Goal: Transaction & Acquisition: Purchase product/service

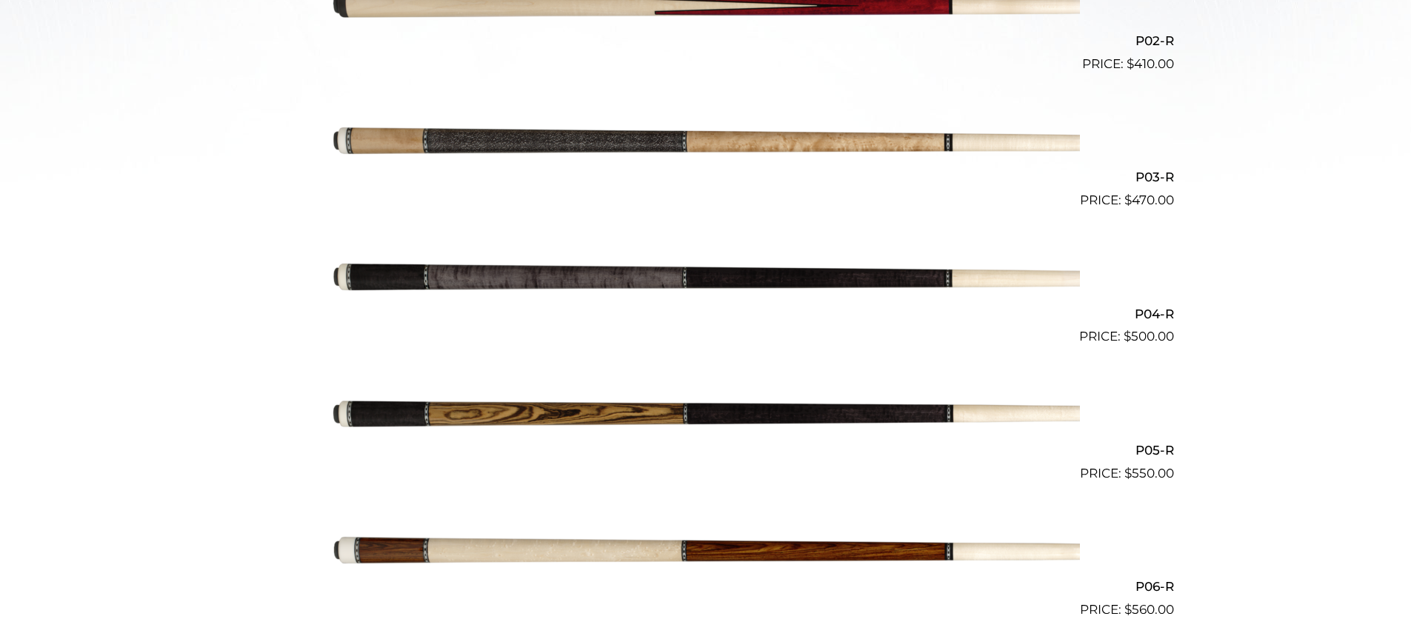
scroll to position [691, 0]
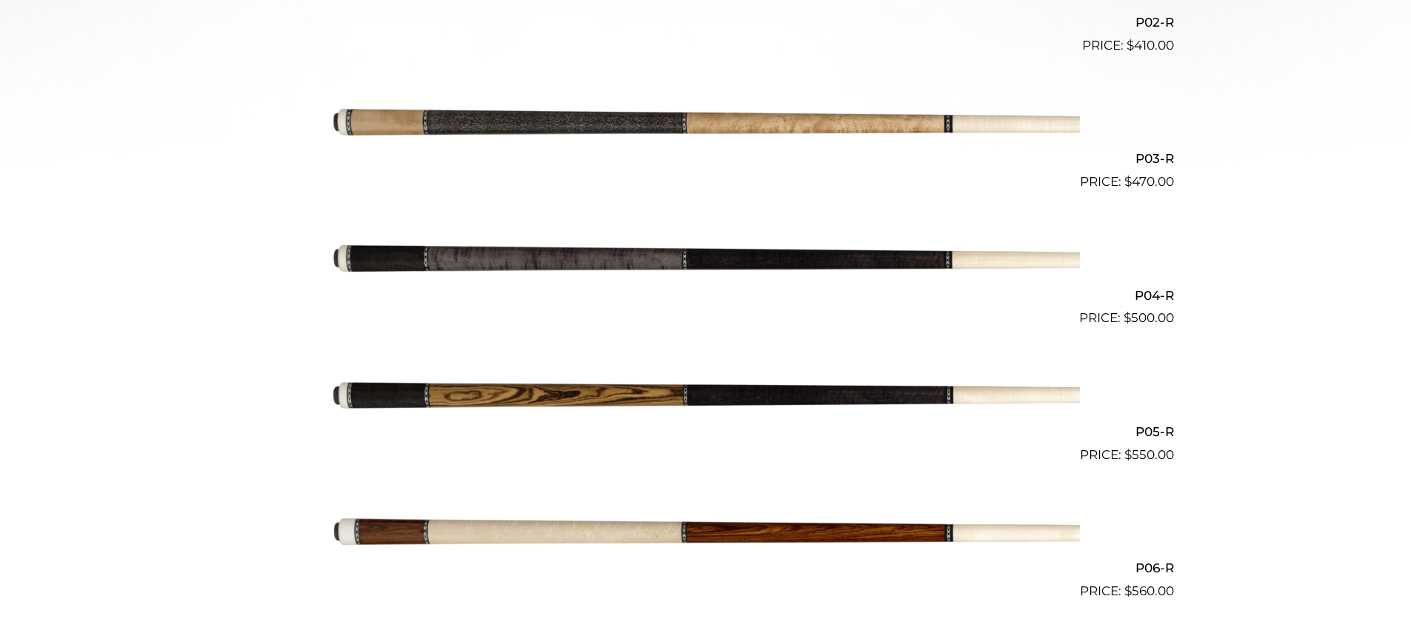
click at [658, 270] on img at bounding box center [706, 260] width 748 height 124
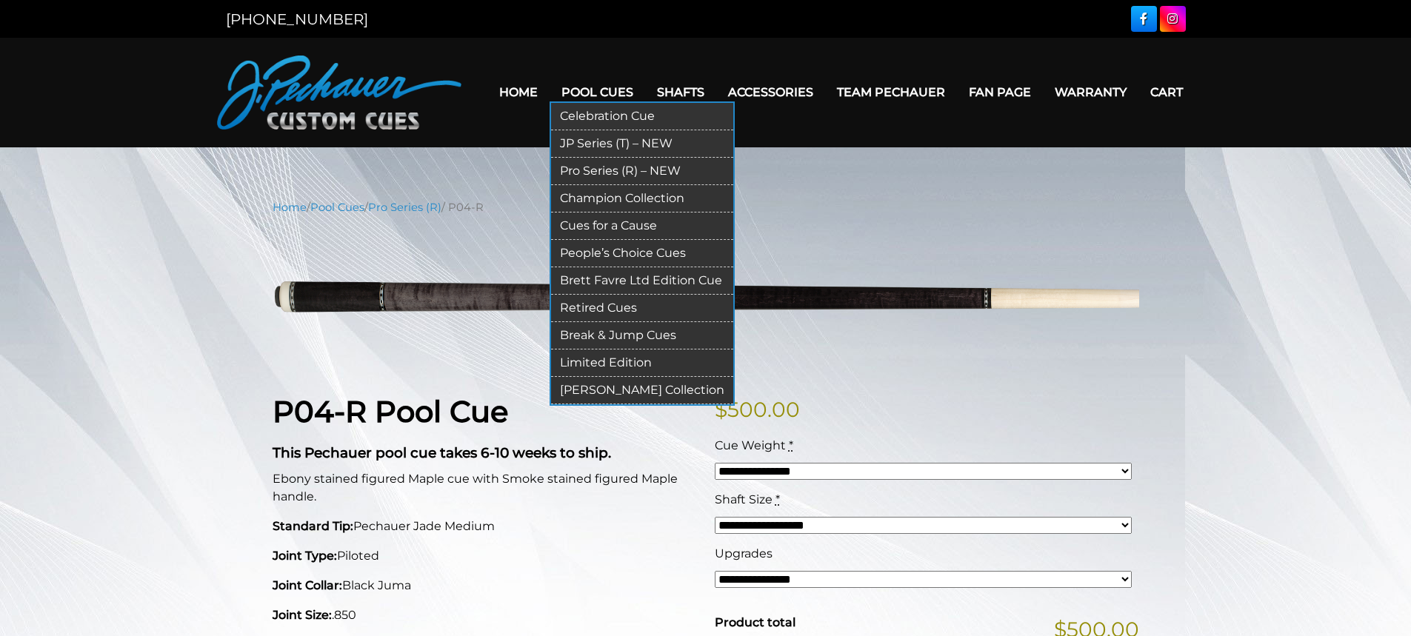
click at [619, 227] on link "Cues for a Cause" at bounding box center [642, 226] width 182 height 27
click at [618, 225] on link "Cues for a Cause" at bounding box center [642, 226] width 182 height 27
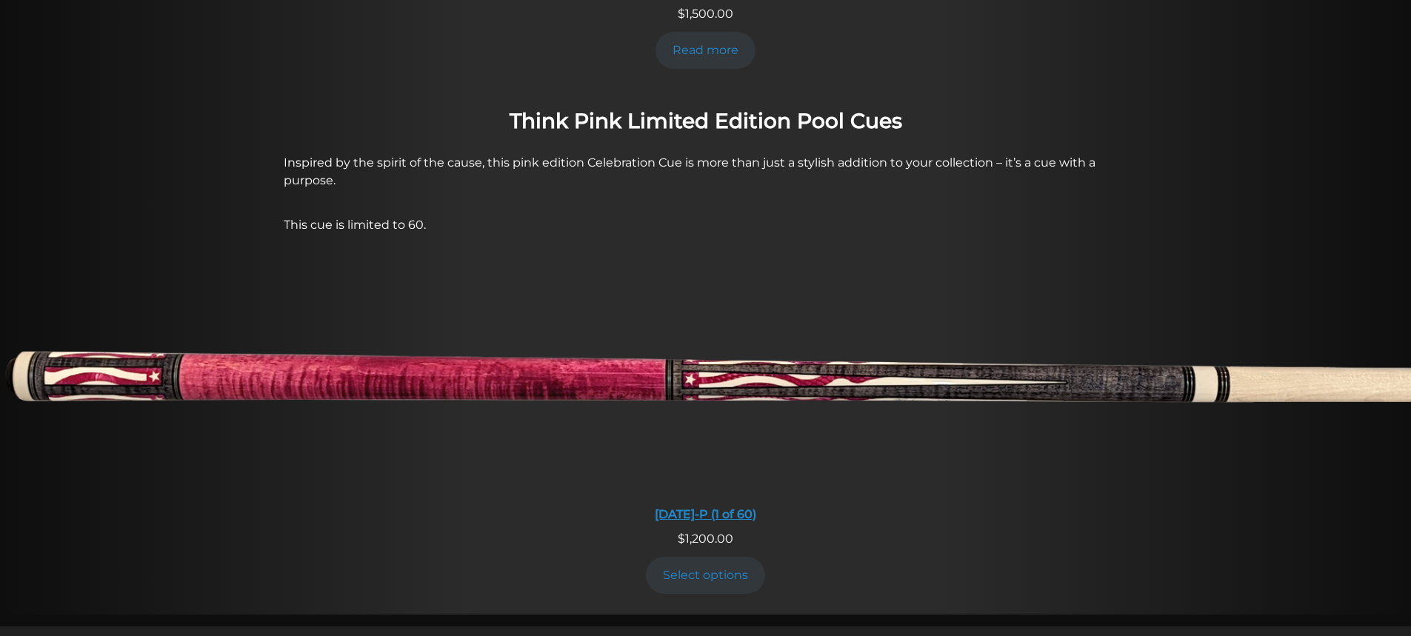
scroll to position [1118, 0]
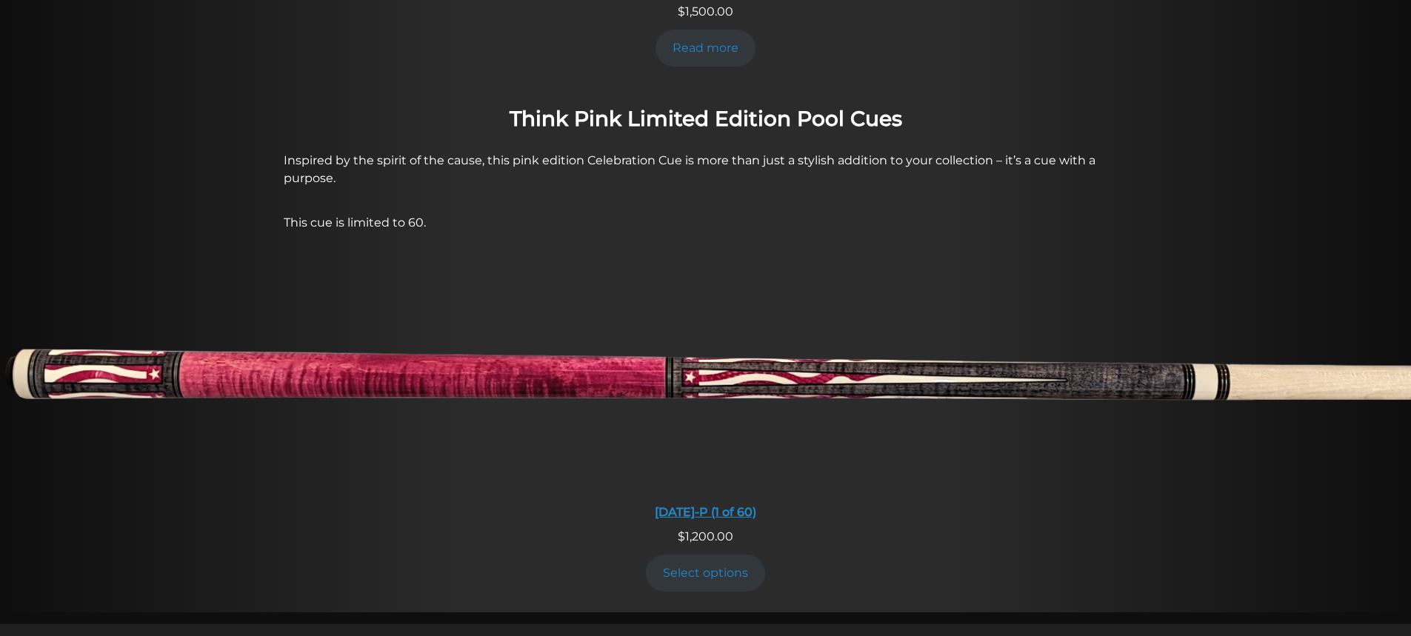
click at [585, 359] on img at bounding box center [705, 379] width 1411 height 235
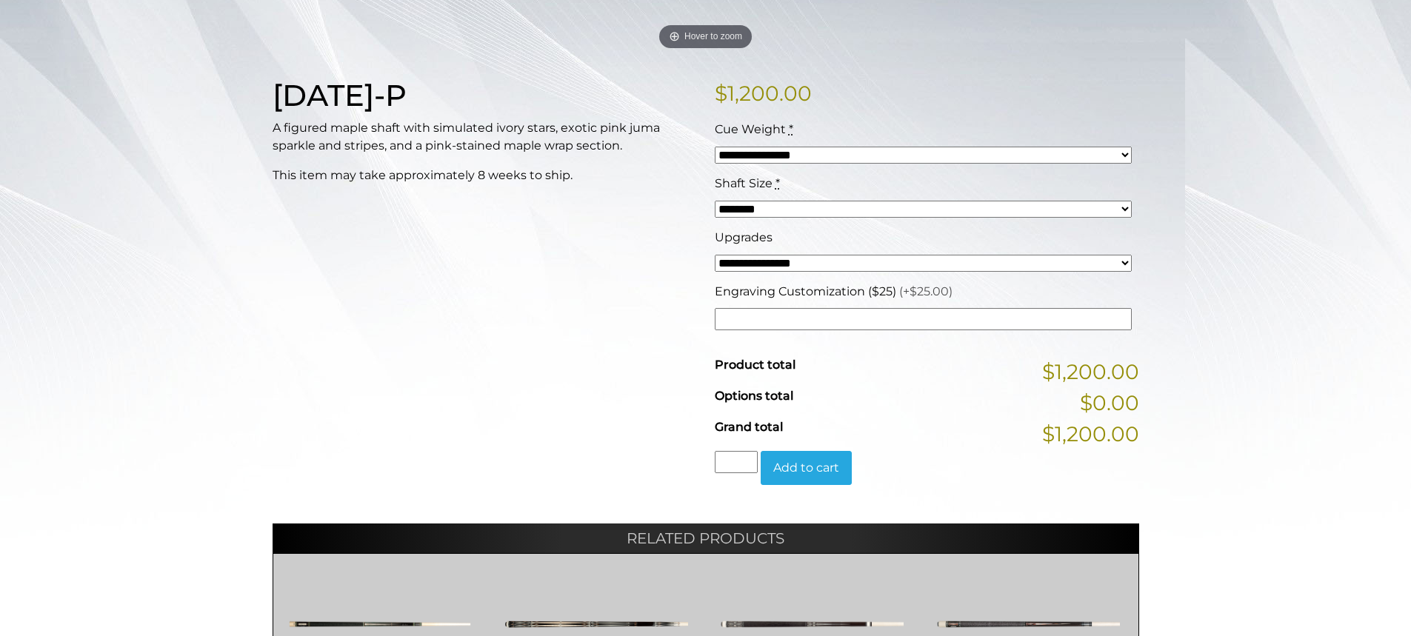
scroll to position [314, 0]
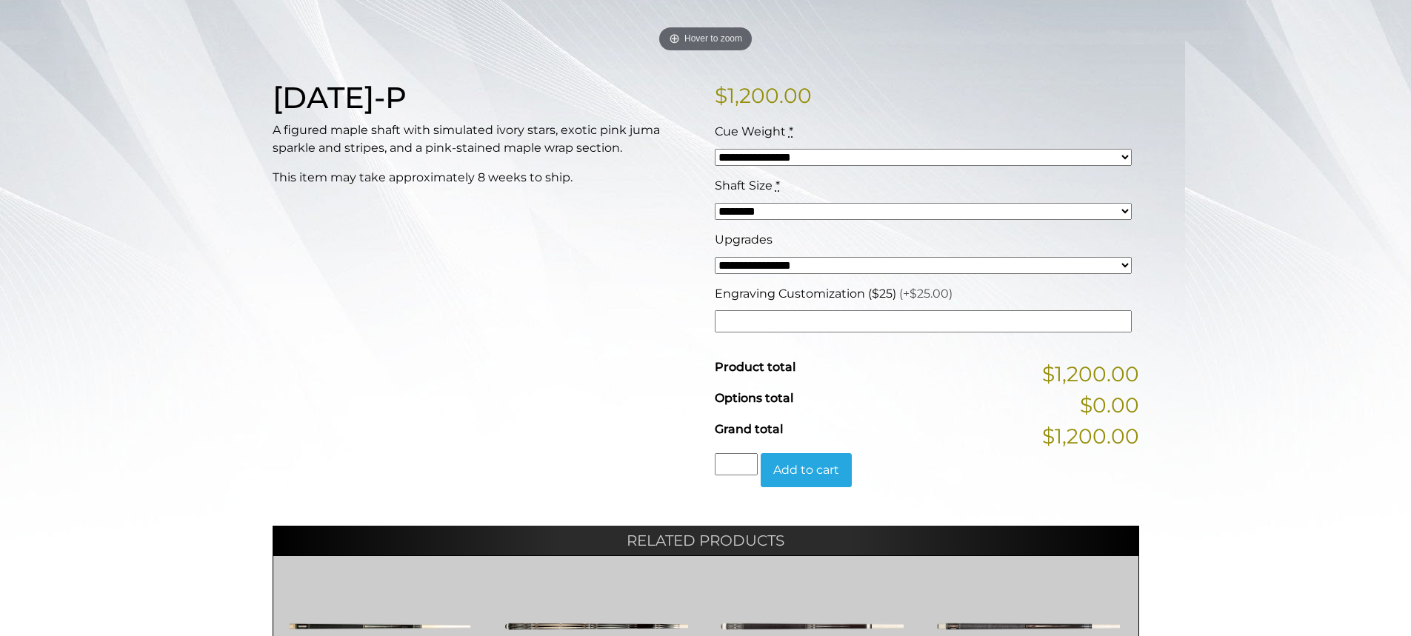
drag, startPoint x: 836, startPoint y: 282, endPoint x: 838, endPoint y: 264, distance: 17.9
click at [836, 279] on div "**********" at bounding box center [923, 258] width 424 height 54
click at [838, 264] on select "**********" at bounding box center [923, 265] width 417 height 17
select select "*****"
click at [715, 257] on select "**********" at bounding box center [923, 265] width 417 height 17
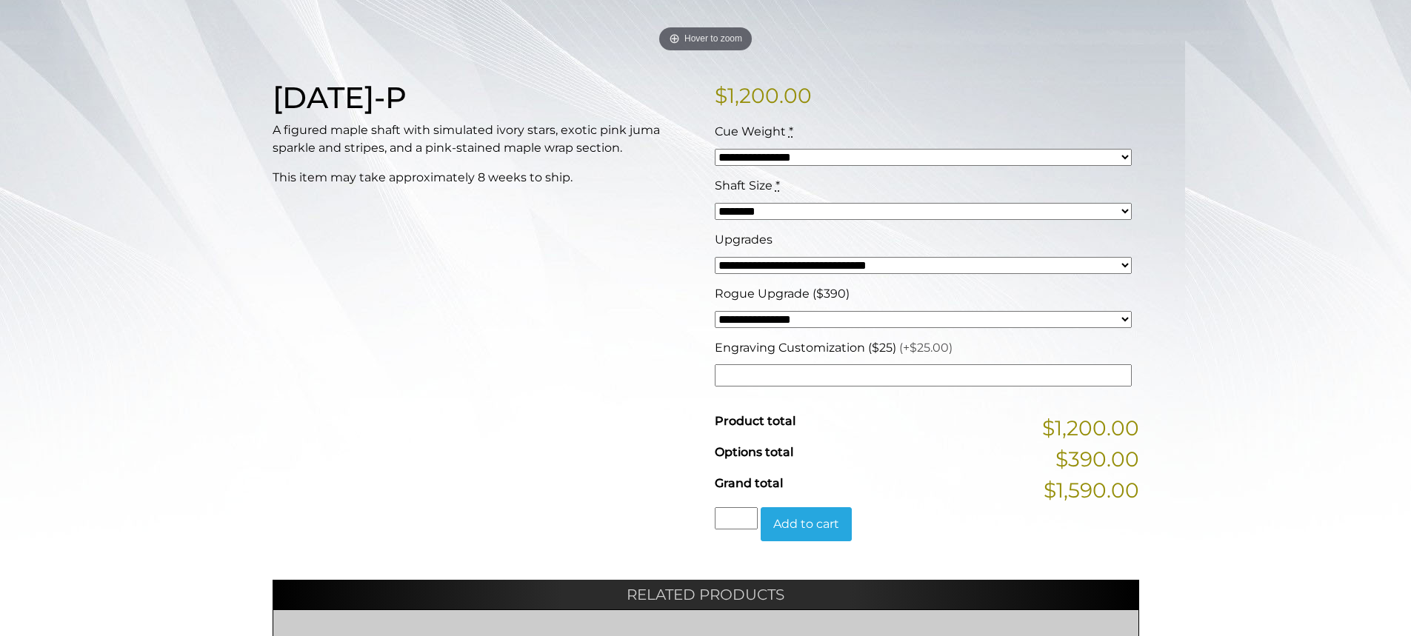
click at [813, 321] on select "**********" at bounding box center [923, 319] width 417 height 17
select select "*****"
click at [715, 311] on select "**********" at bounding box center [923, 319] width 417 height 17
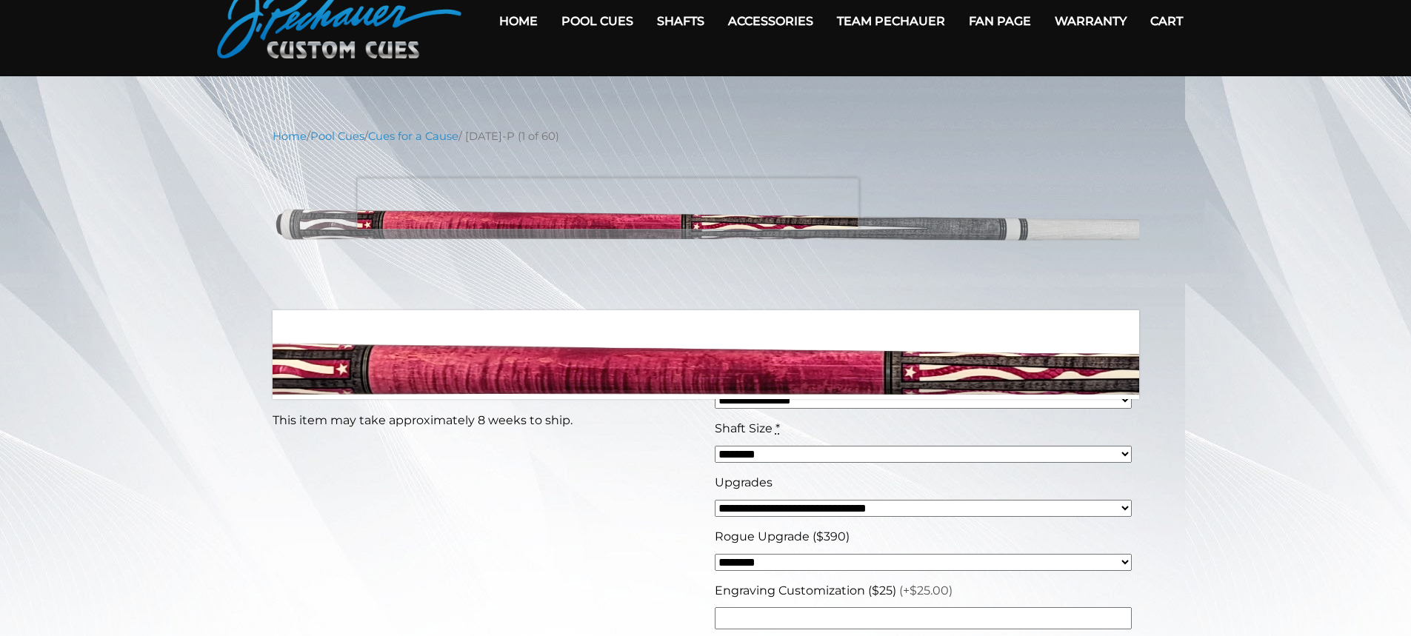
scroll to position [0, 0]
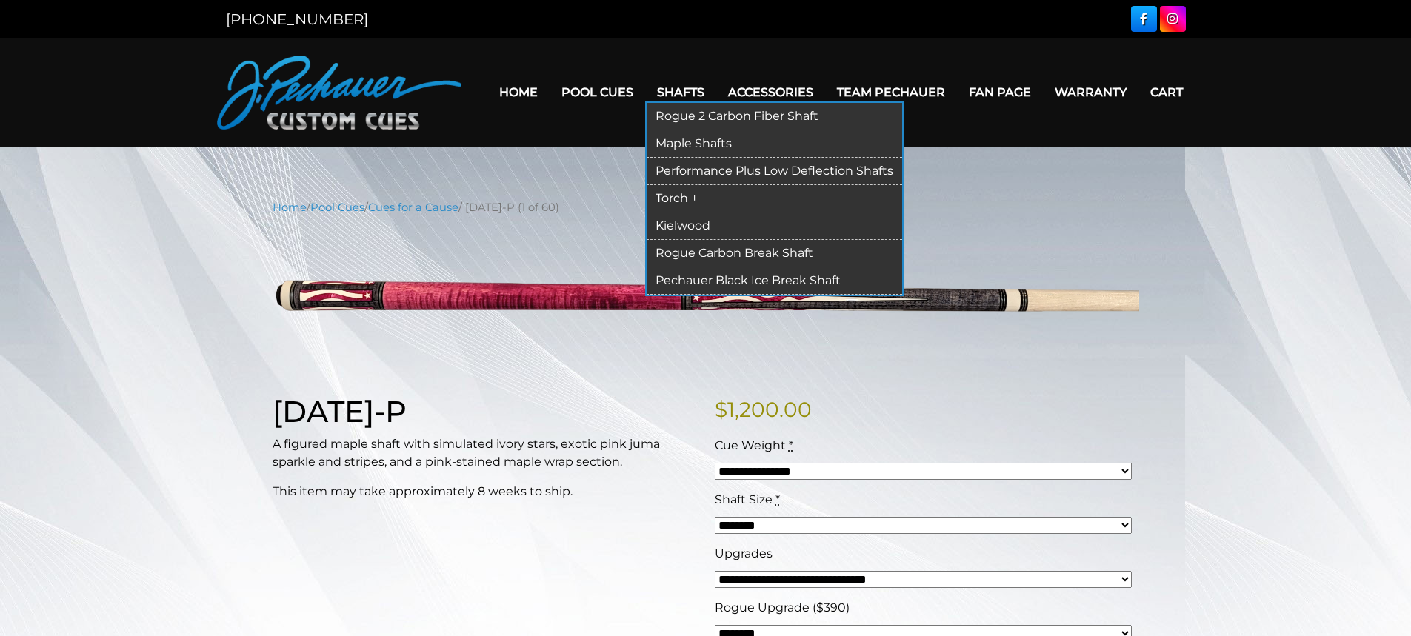
click at [681, 196] on link "Torch +" at bounding box center [775, 198] width 256 height 27
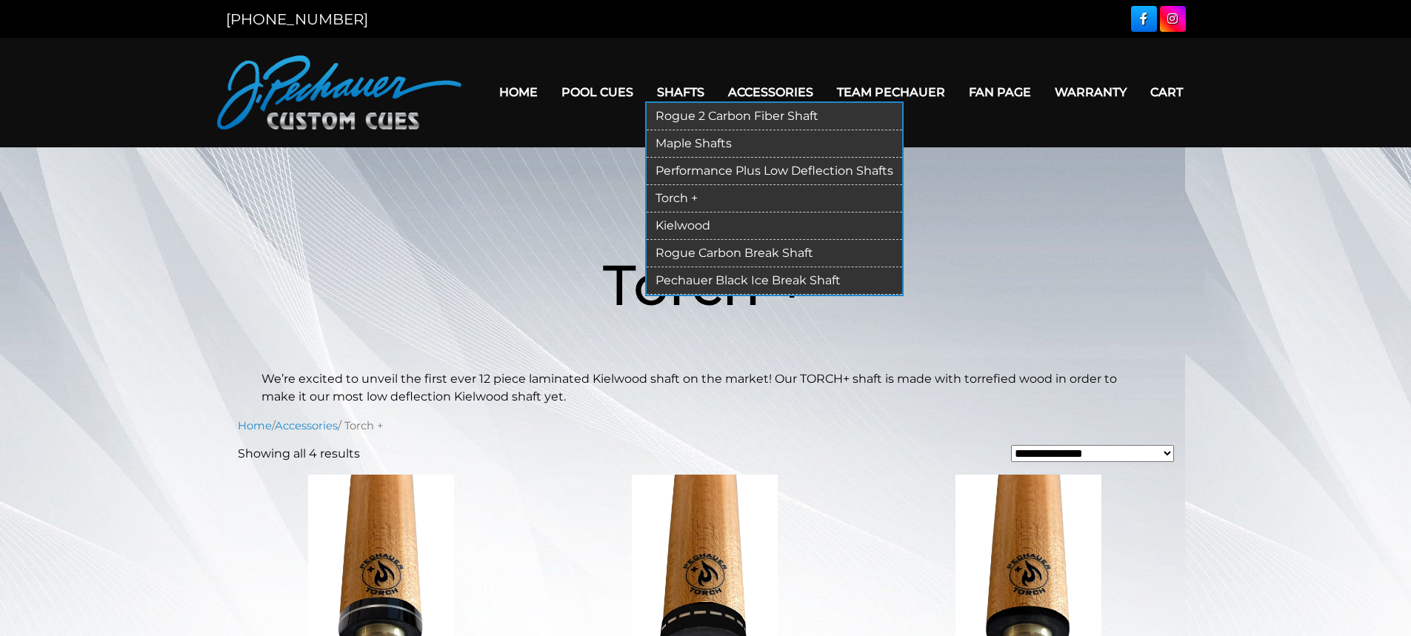
click at [685, 224] on link "Kielwood" at bounding box center [775, 226] width 256 height 27
click at [684, 224] on link "Kielwood" at bounding box center [775, 226] width 256 height 27
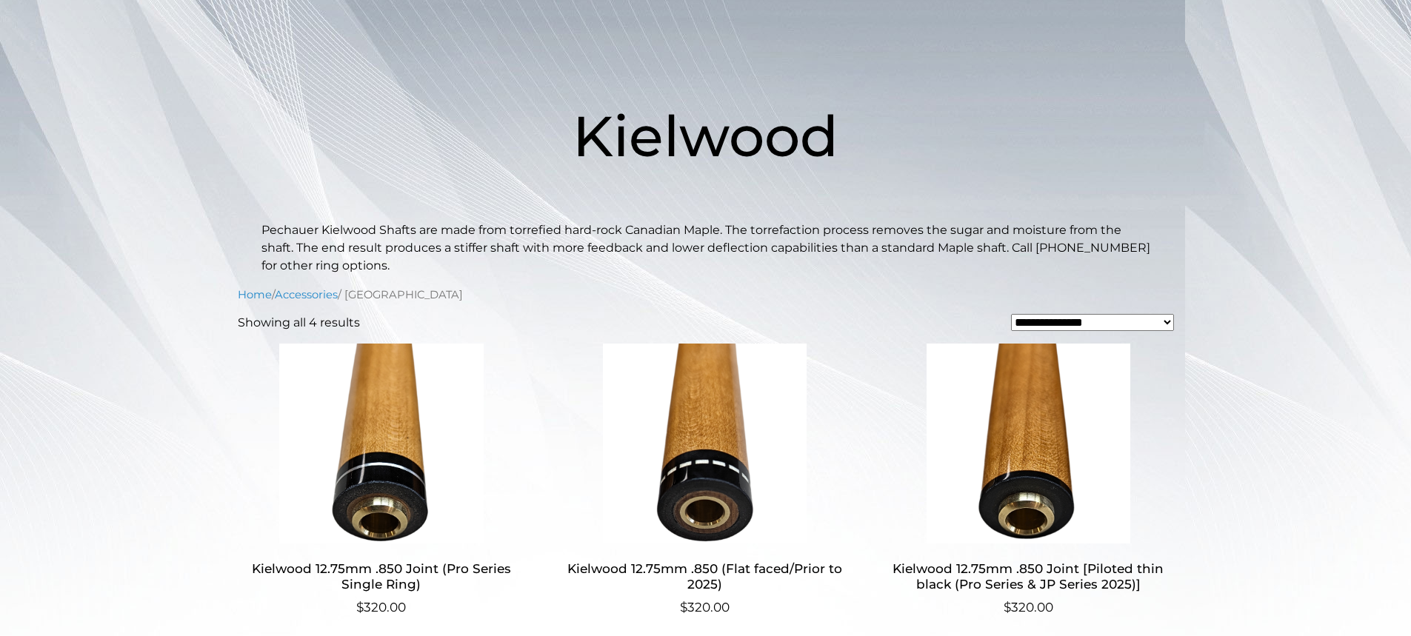
scroll to position [153, 0]
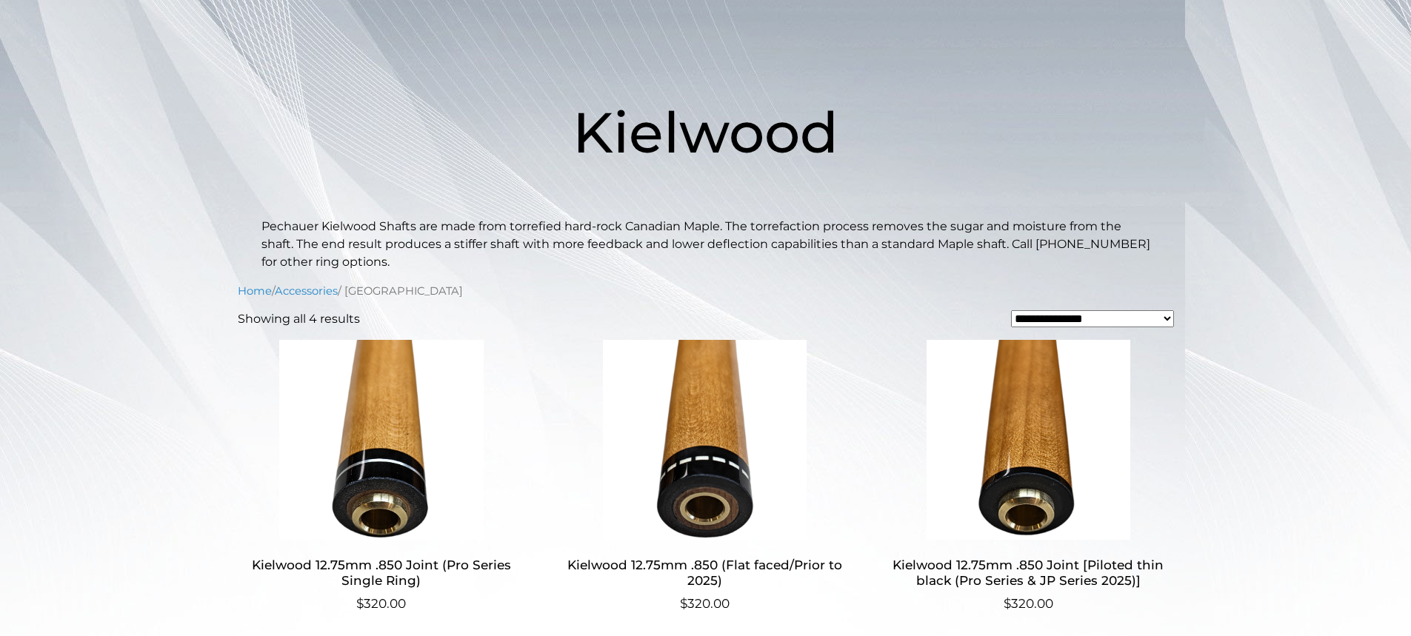
click at [960, 391] on img at bounding box center [1029, 440] width 288 height 200
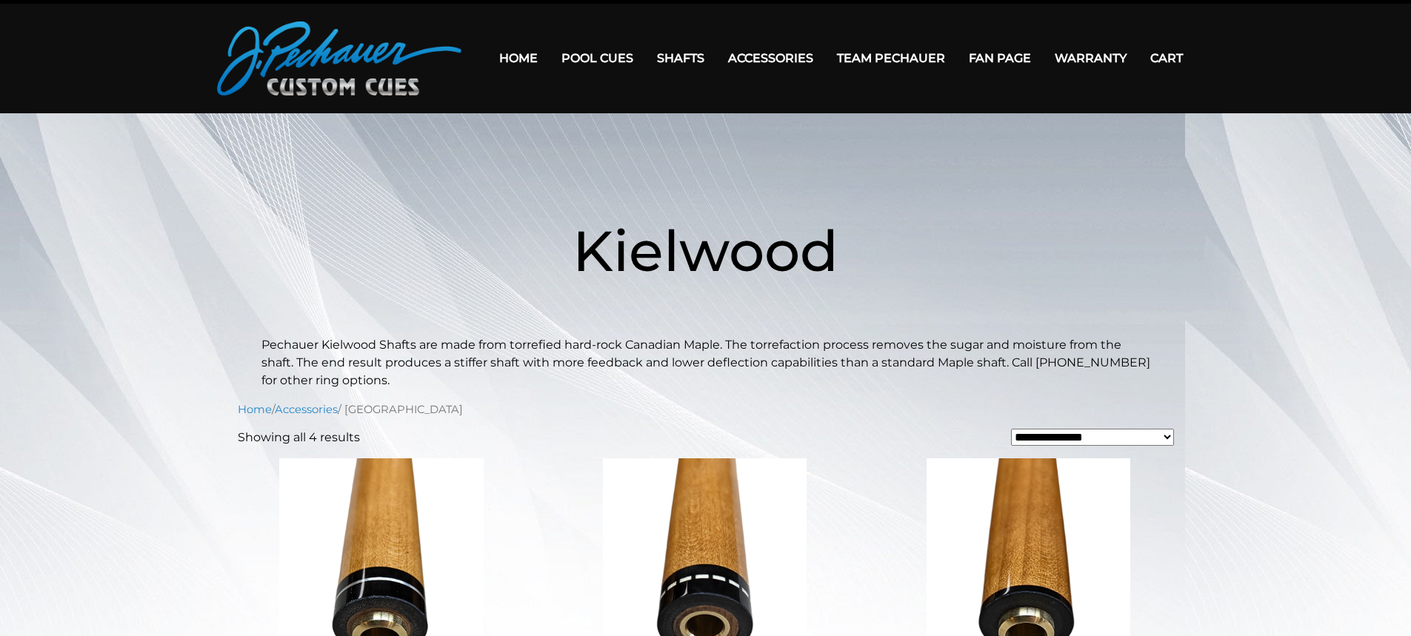
scroll to position [0, 0]
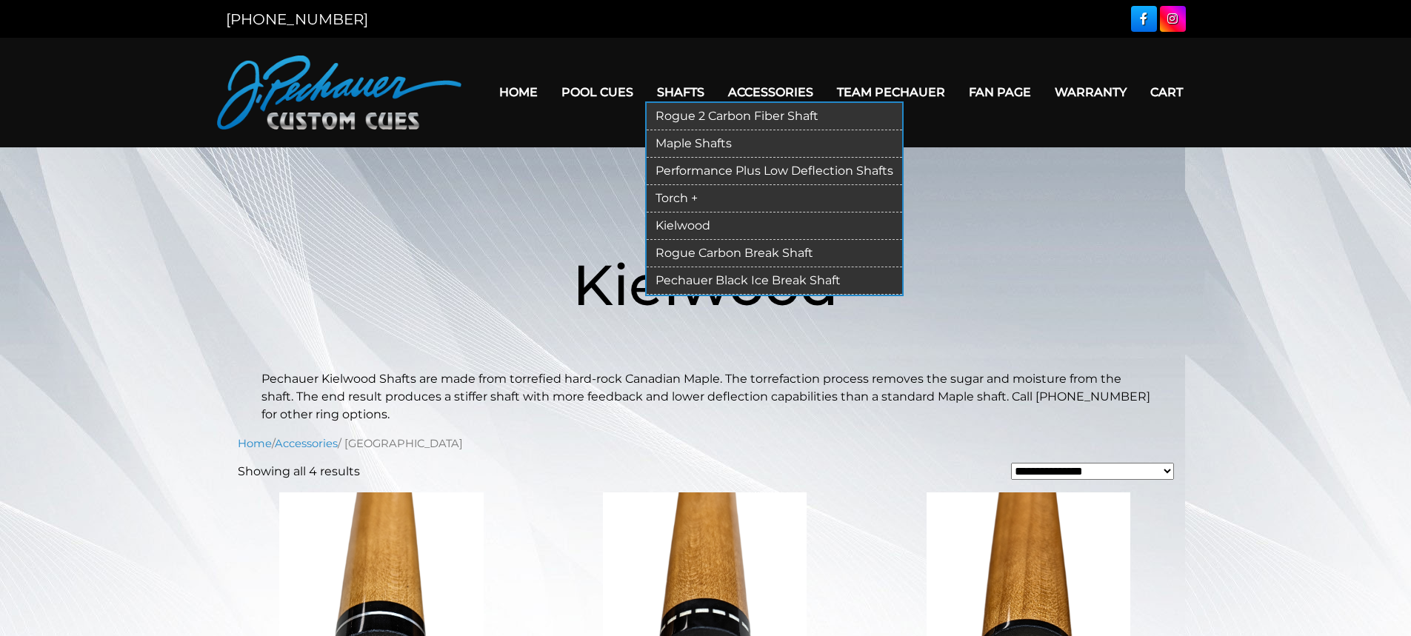
click at [700, 173] on link "Performance Plus Low Deflection Shafts" at bounding box center [775, 171] width 256 height 27
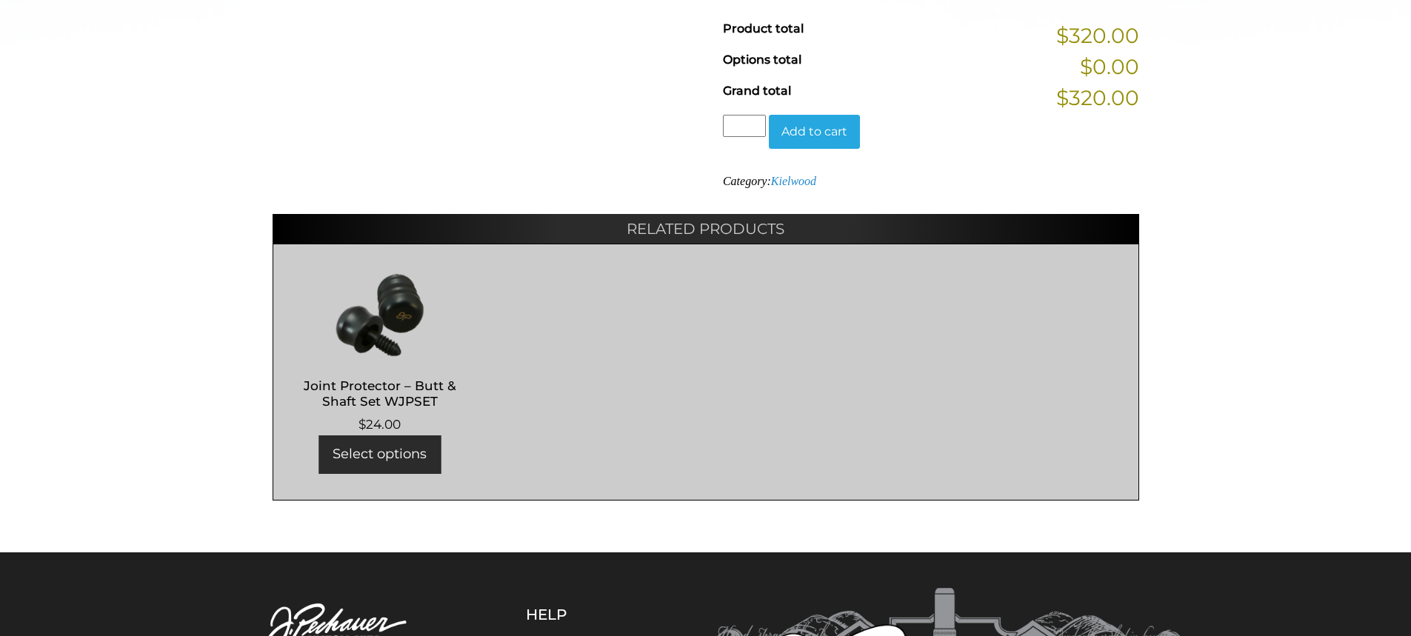
scroll to position [1064, 0]
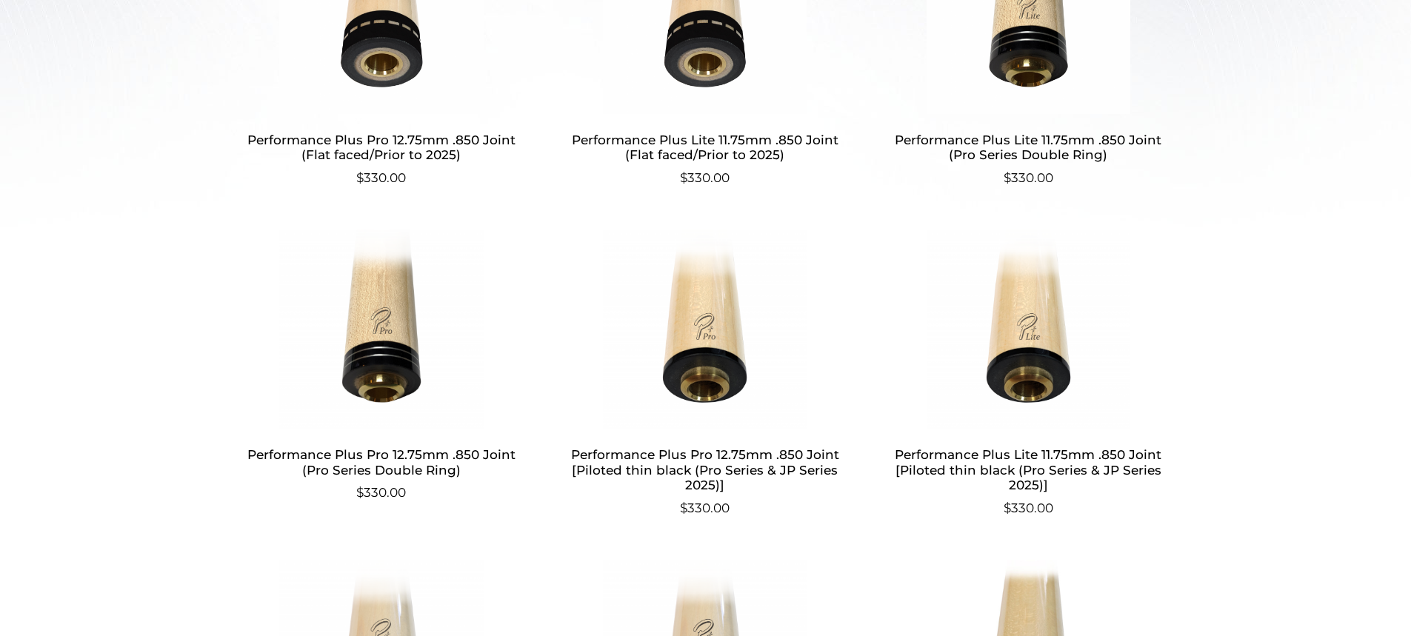
scroll to position [637, 0]
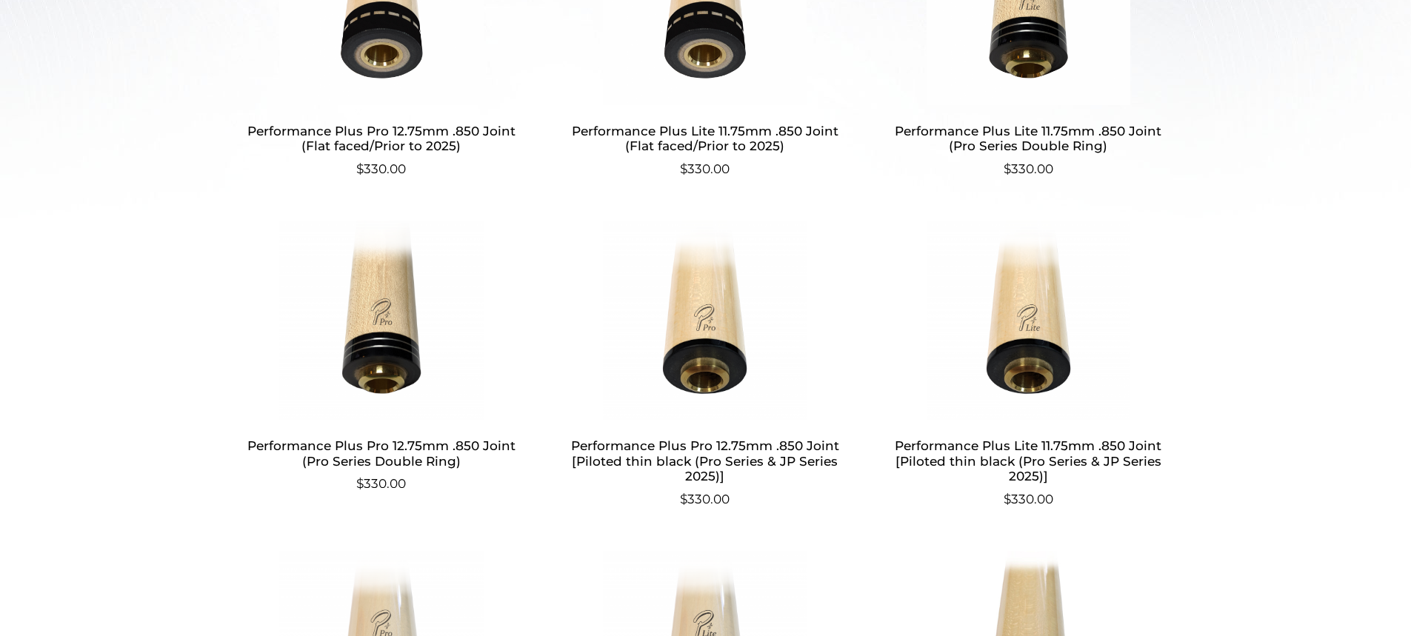
click at [736, 322] on img at bounding box center [705, 321] width 288 height 200
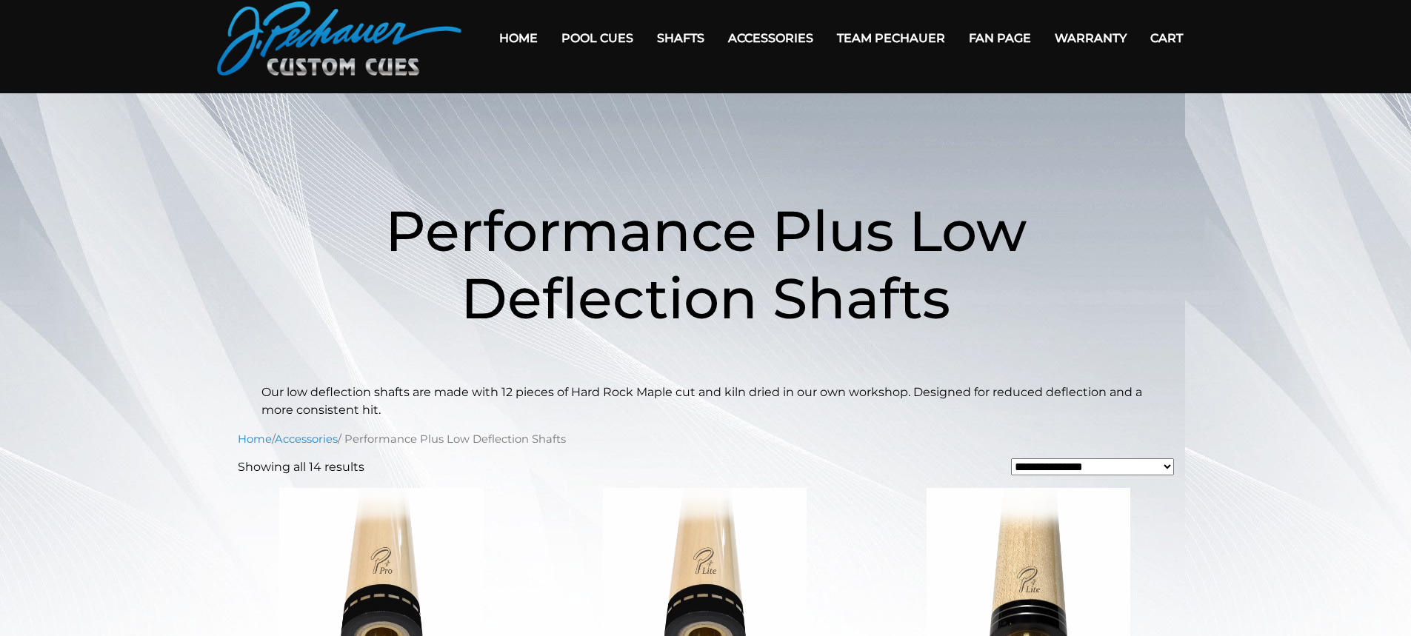
scroll to position [0, 0]
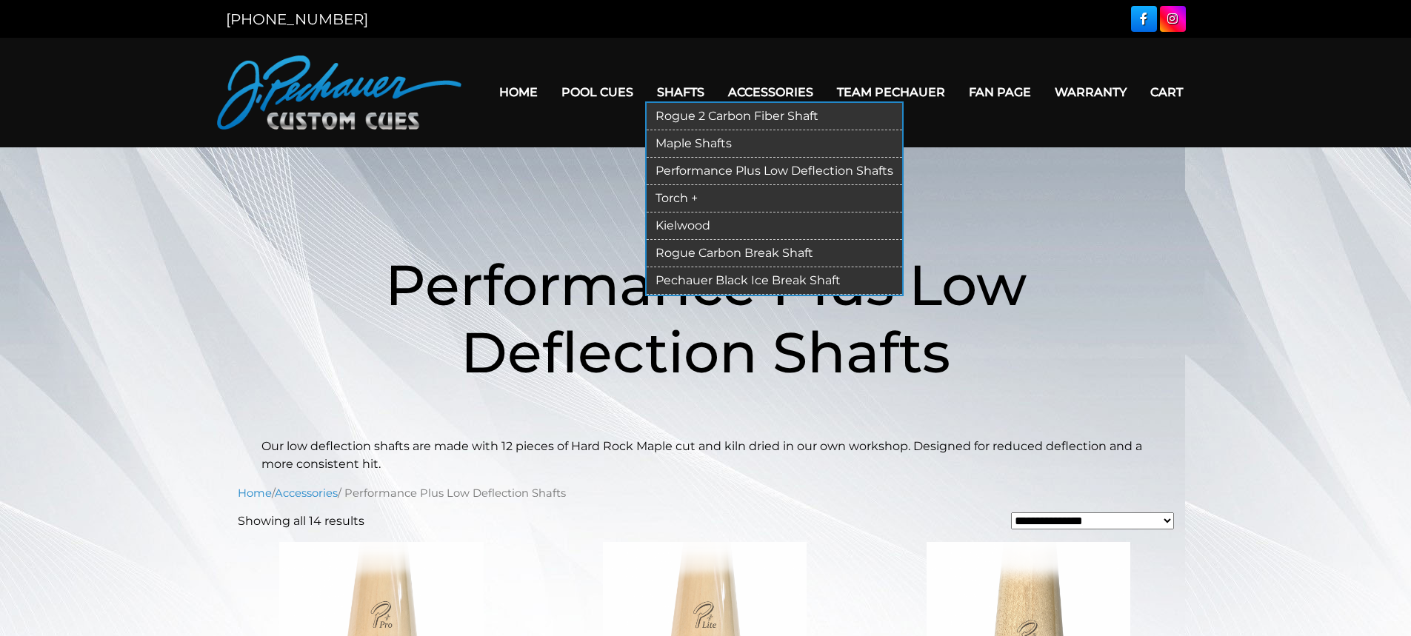
click at [693, 256] on link "Rogue Carbon Break Shaft" at bounding box center [775, 253] width 256 height 27
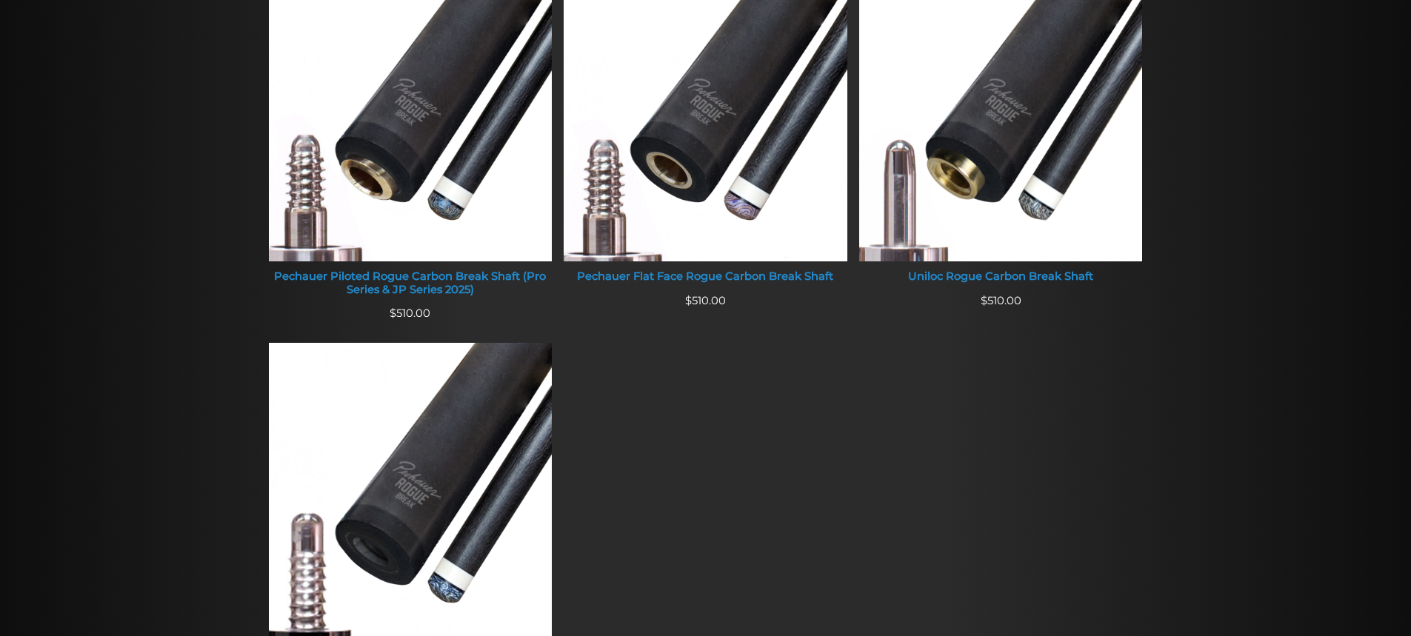
scroll to position [625, 0]
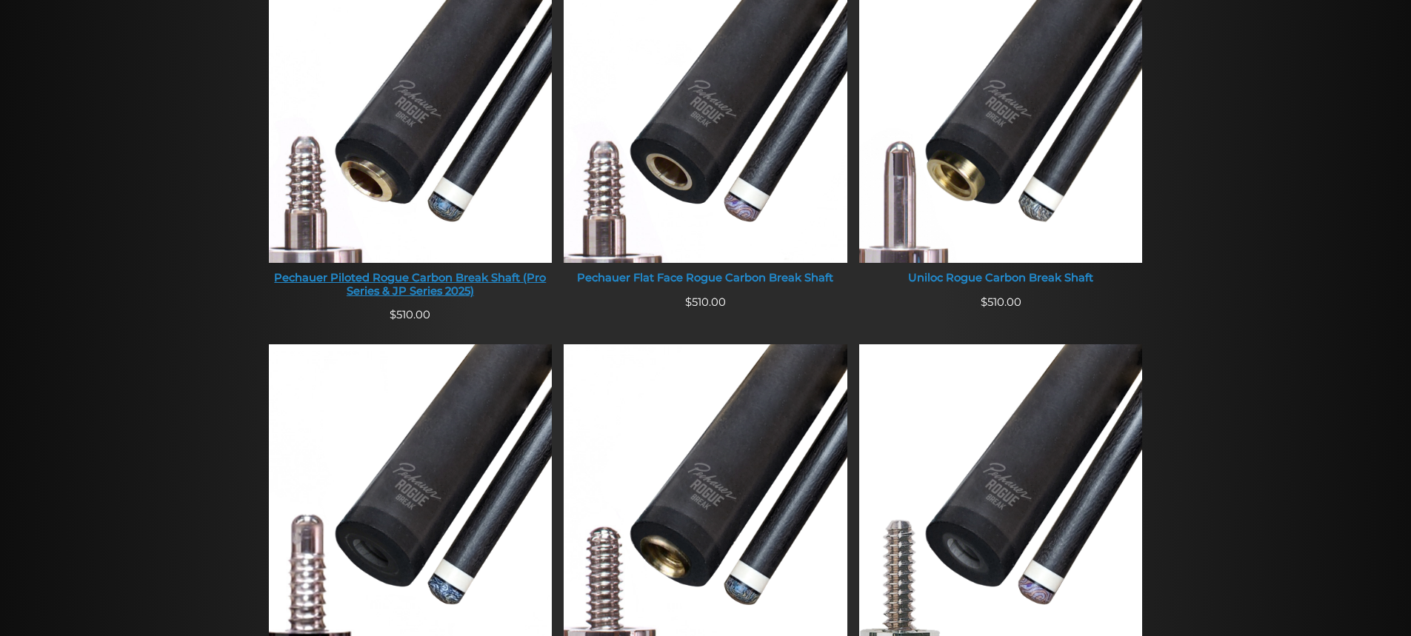
click at [466, 144] on img at bounding box center [411, 112] width 284 height 302
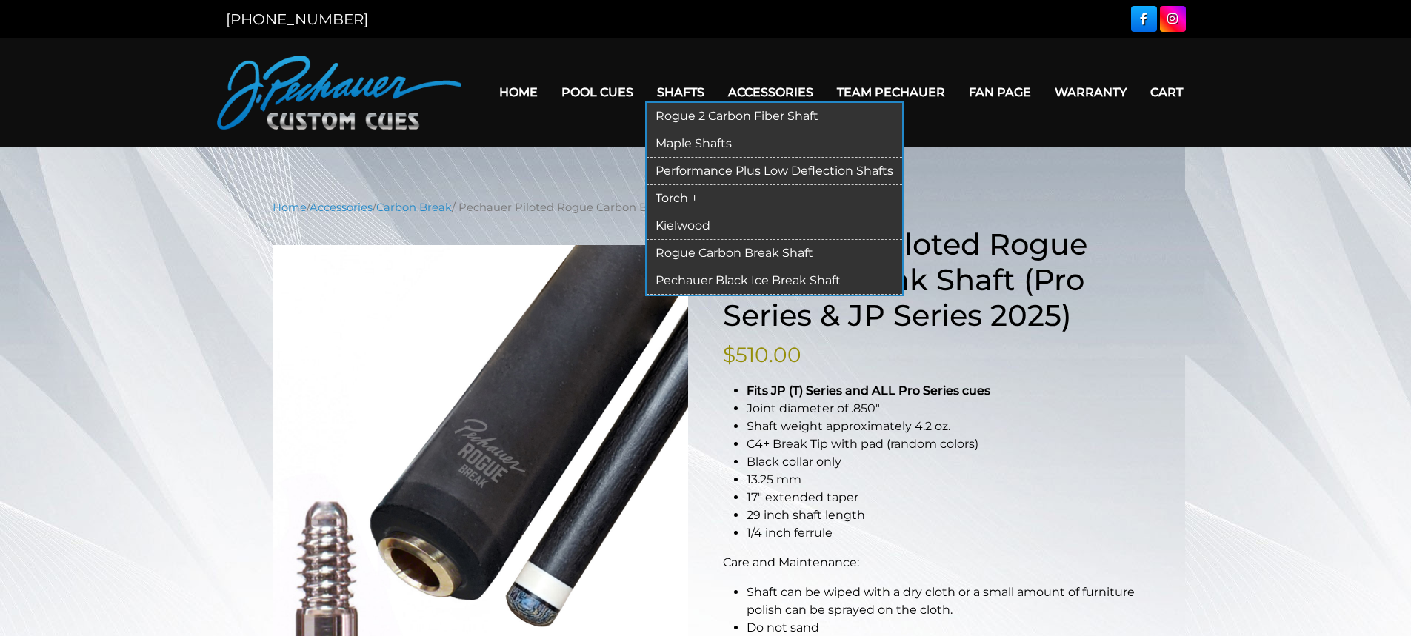
click at [711, 110] on link "Rogue 2 Carbon Fiber Shaft" at bounding box center [775, 116] width 256 height 27
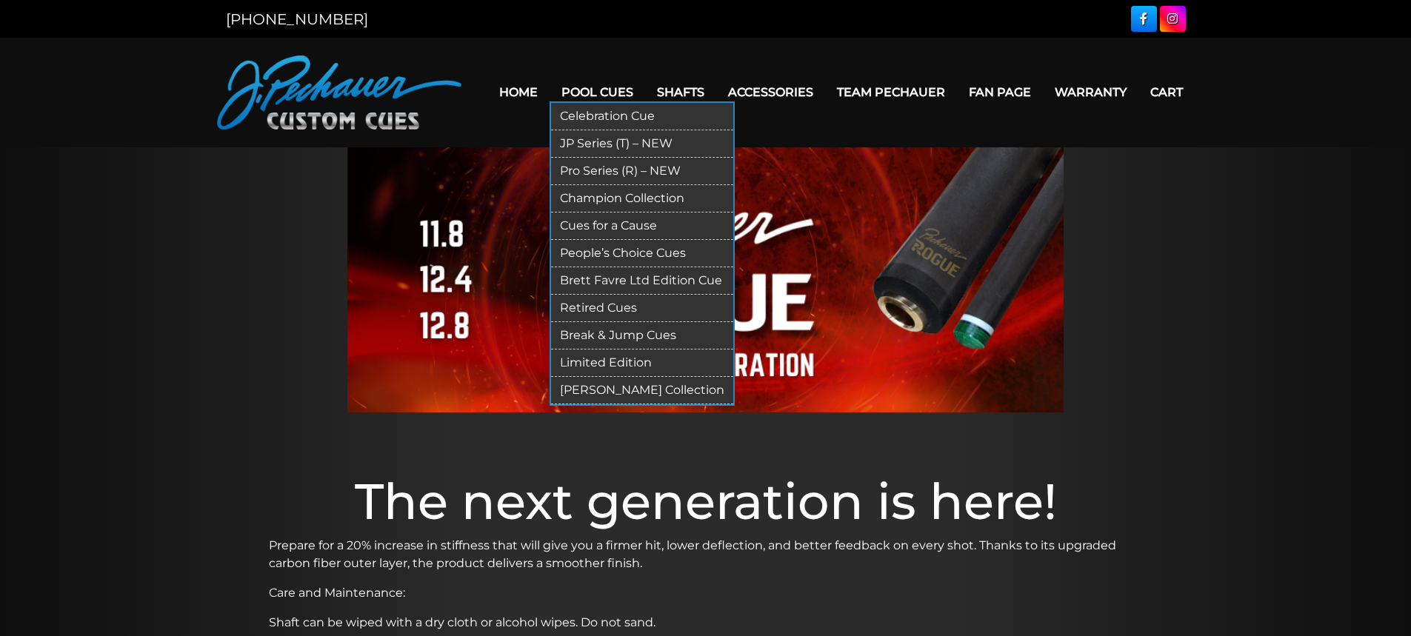
click at [593, 168] on link "Pro Series (R) – NEW" at bounding box center [642, 171] width 182 height 27
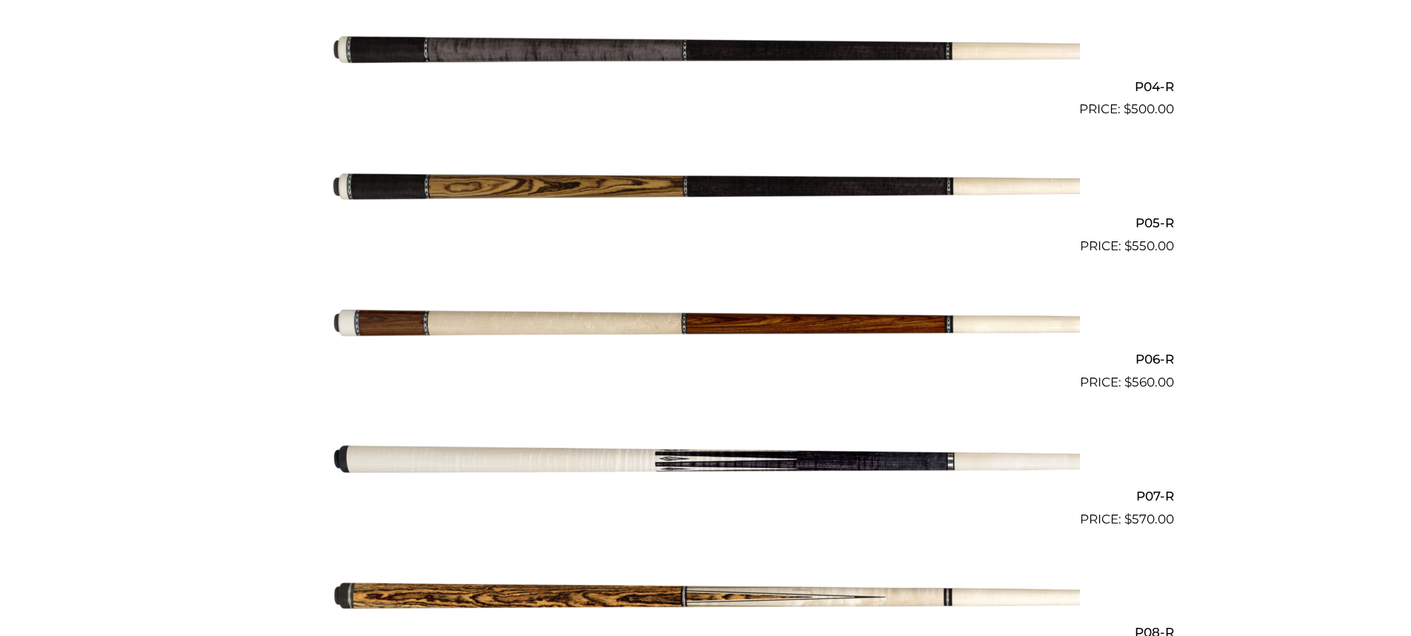
scroll to position [891, 0]
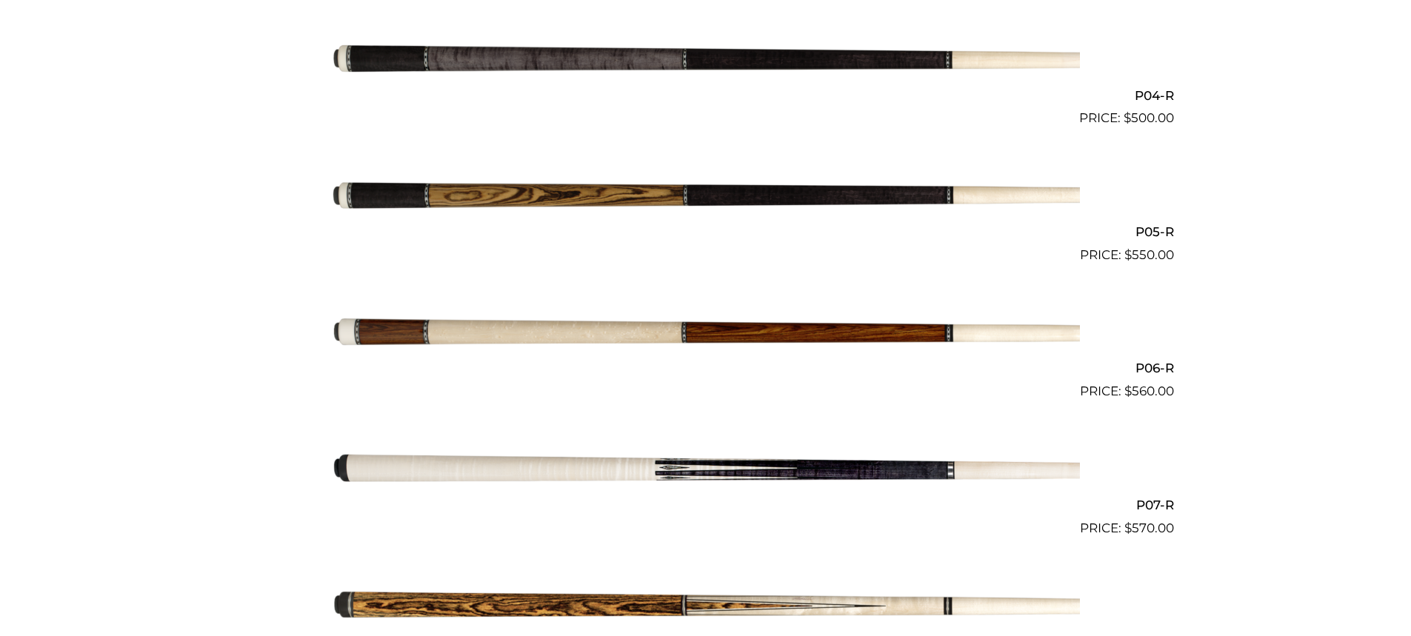
click at [682, 83] on img at bounding box center [706, 60] width 748 height 124
click at [682, 63] on img at bounding box center [706, 60] width 748 height 124
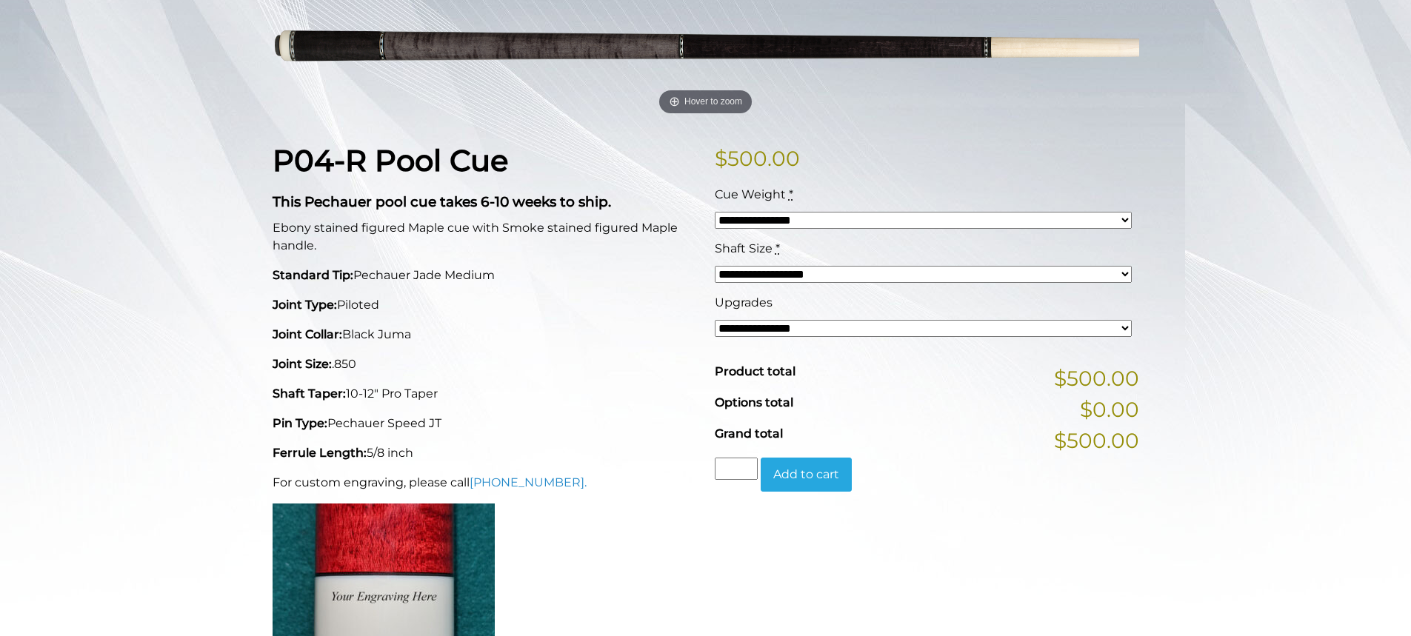
scroll to position [240, 0]
